Goal: Check status: Check status

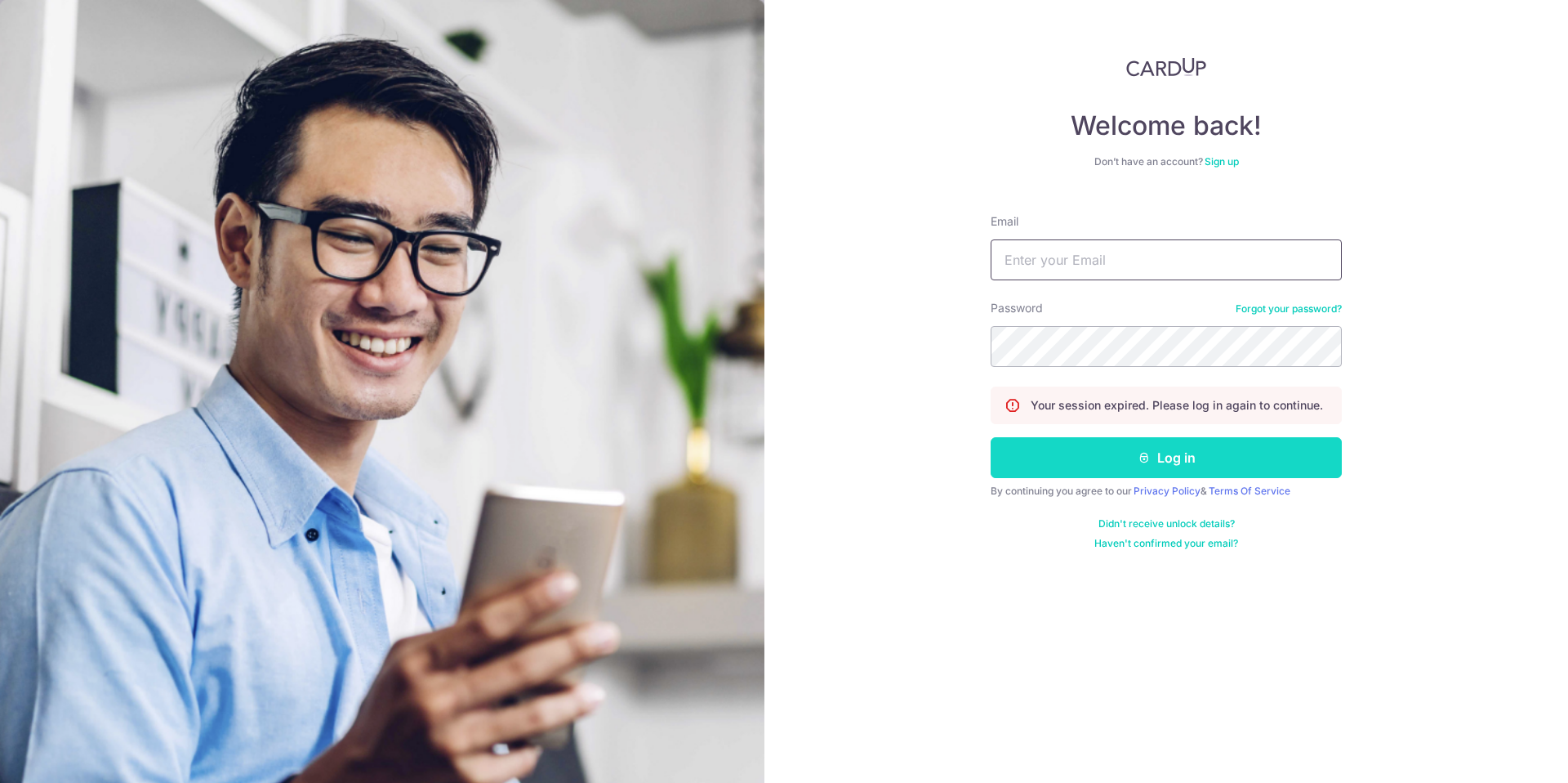
type input "[EMAIL_ADDRESS][DOMAIN_NAME]"
click at [1080, 447] on button "Log in" at bounding box center [1166, 458] width 351 height 41
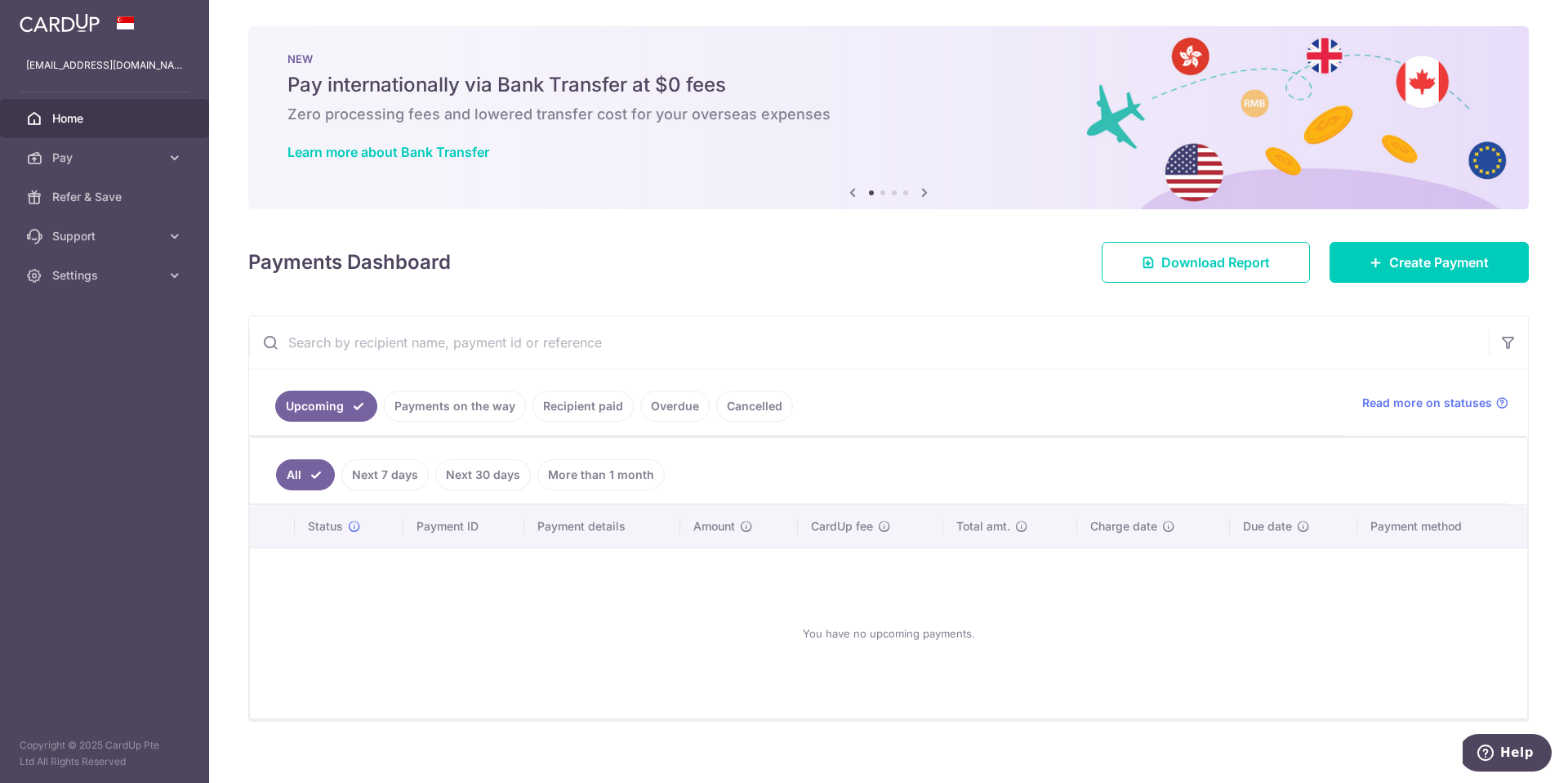
click at [560, 412] on link "Recipient paid" at bounding box center [583, 406] width 101 height 31
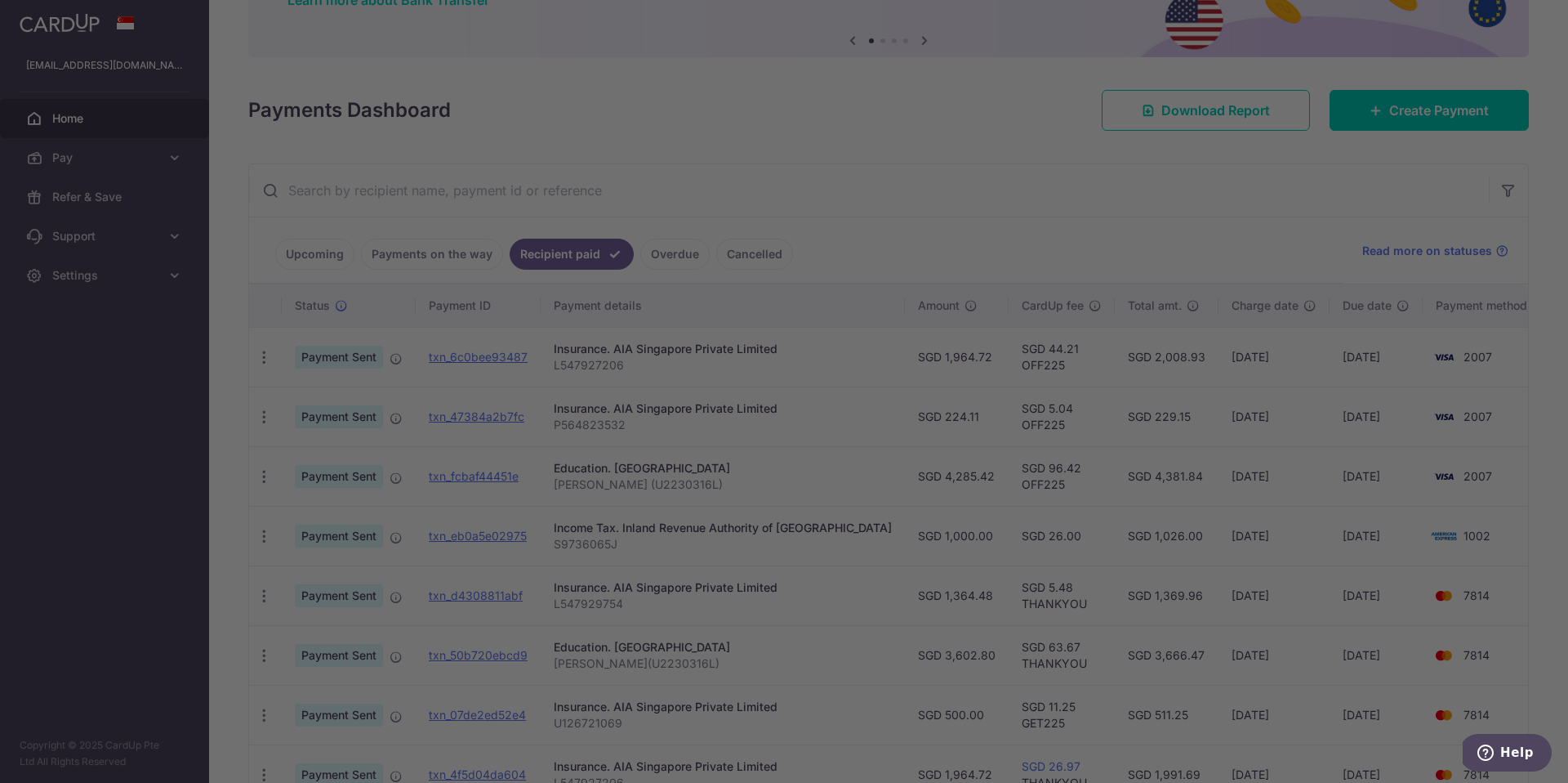
scroll to position [153, 0]
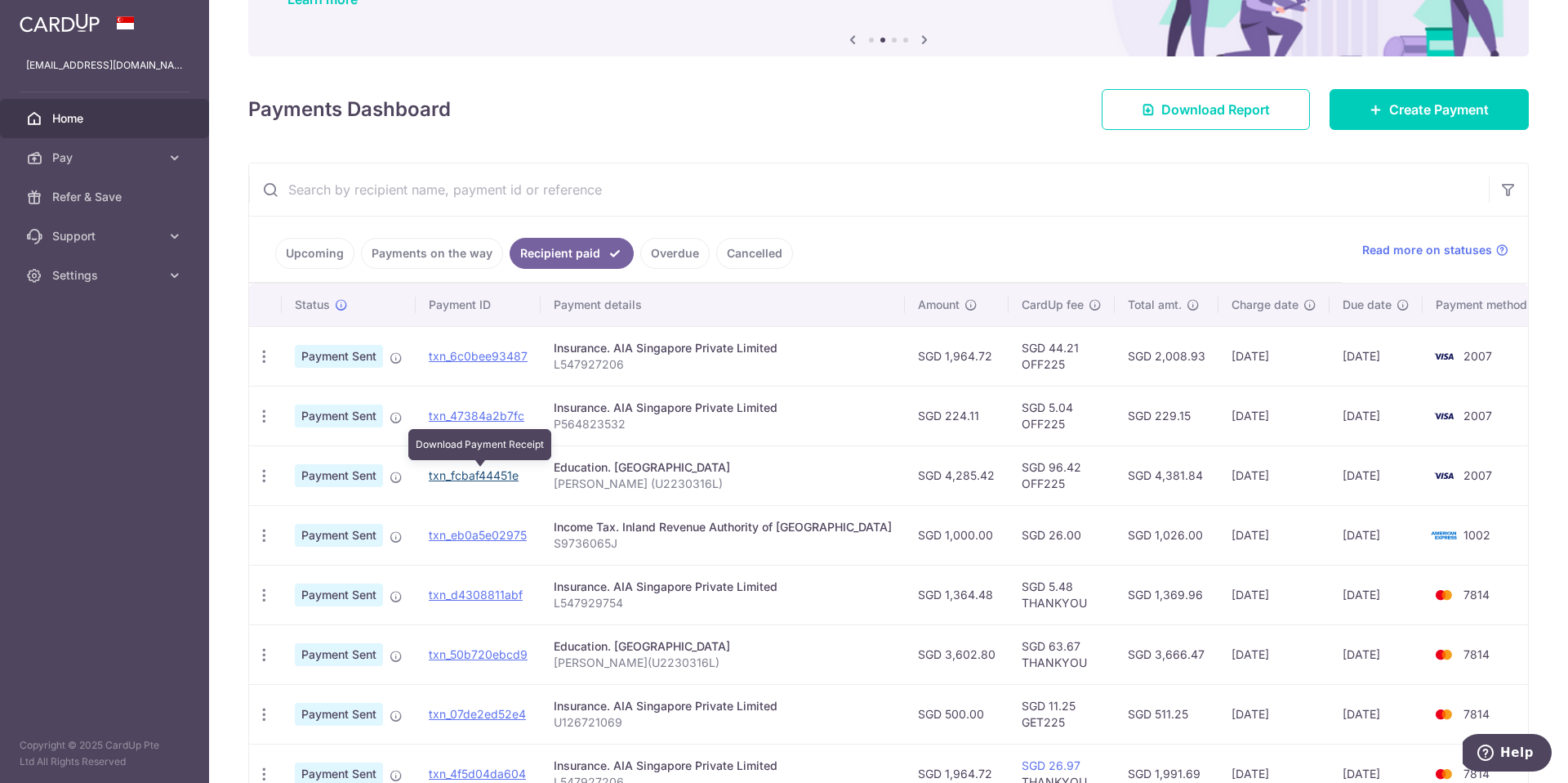
click at [503, 472] on link "txn_fcbaf44451e" at bounding box center [473, 475] width 89 height 14
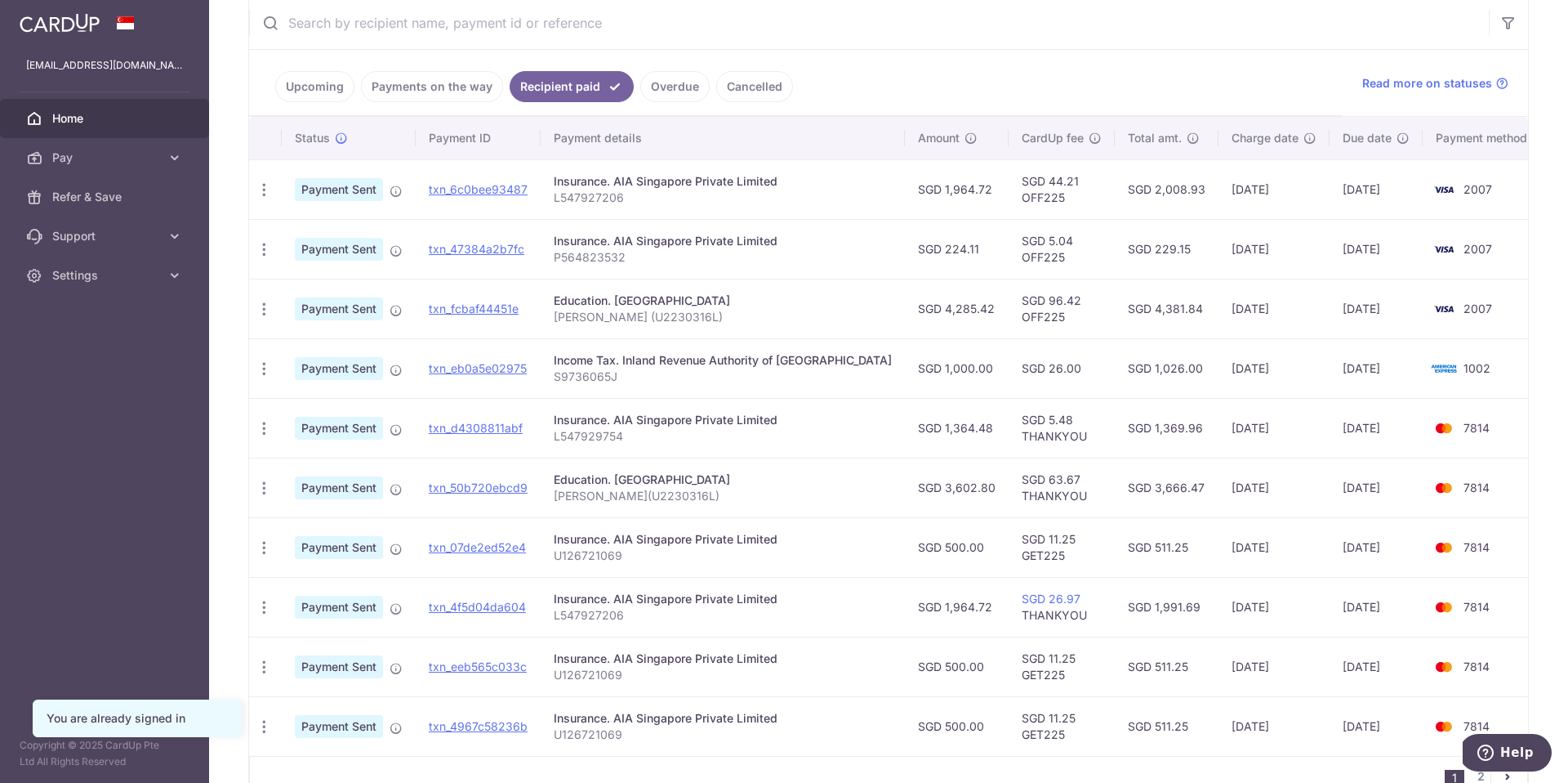
scroll to position [321, 0]
